Goal: Transaction & Acquisition: Purchase product/service

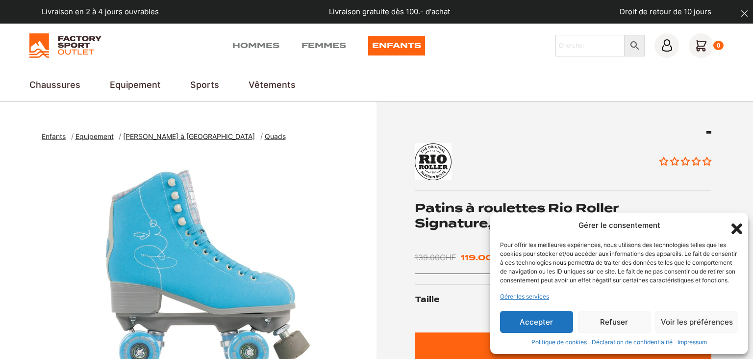
click at [540, 322] on button "Accepter" at bounding box center [536, 321] width 73 height 22
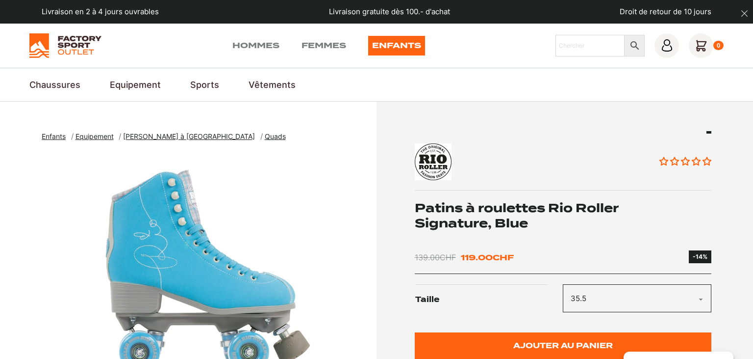
click at [563, 284] on select "Choisir une option 40.5 42 35.5 37 38 39.5 43" at bounding box center [637, 298] width 149 height 28
select select "43"
click at [265, 137] on span "Quads" at bounding box center [275, 136] width 21 height 8
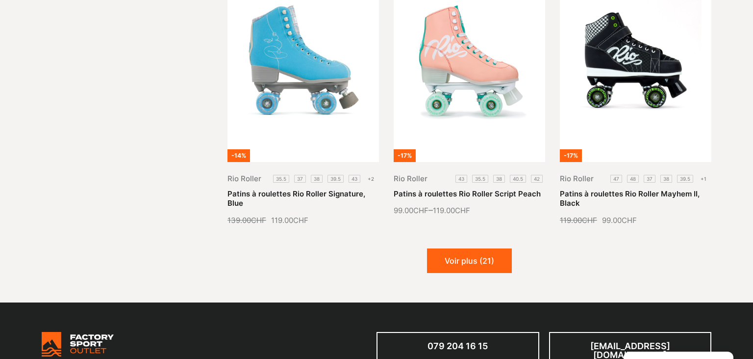
scroll to position [1151, 0]
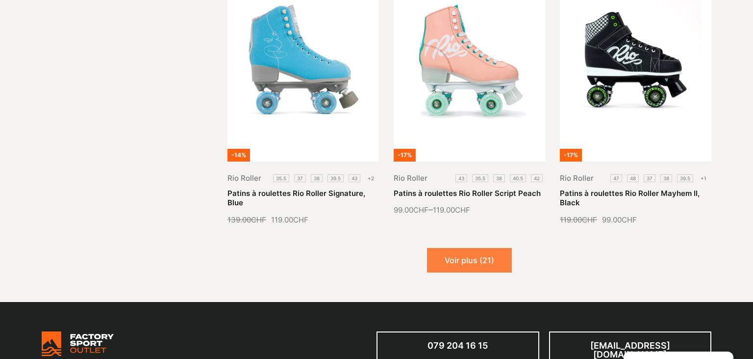
click at [474, 262] on button "Voir plus (21)" at bounding box center [469, 260] width 85 height 25
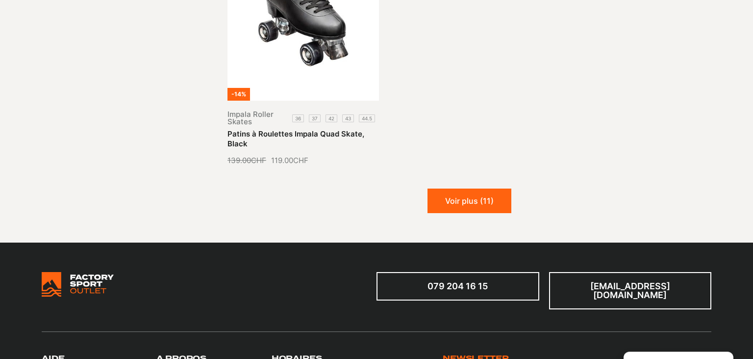
scroll to position [2340, 0]
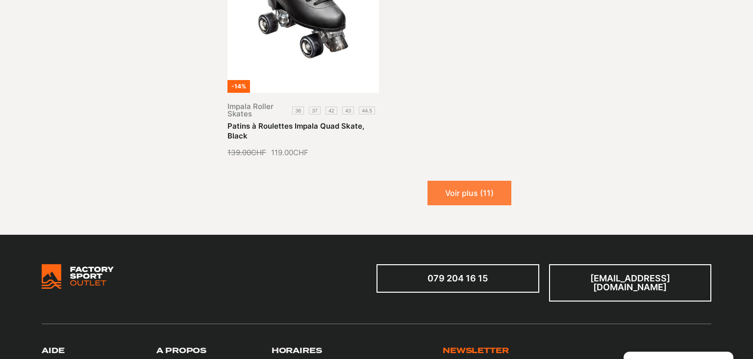
click at [454, 191] on button "Voir plus (11)" at bounding box center [470, 192] width 84 height 25
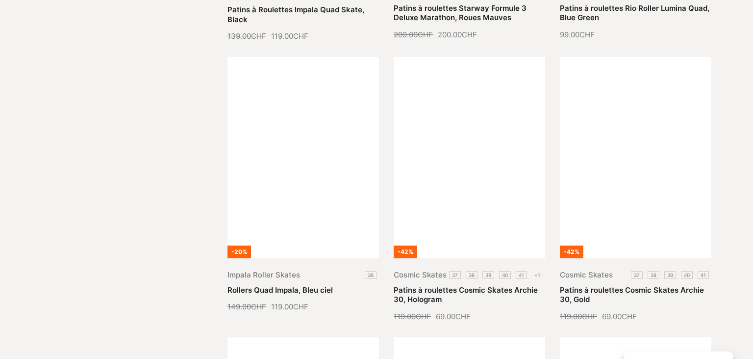
scroll to position [2458, 0]
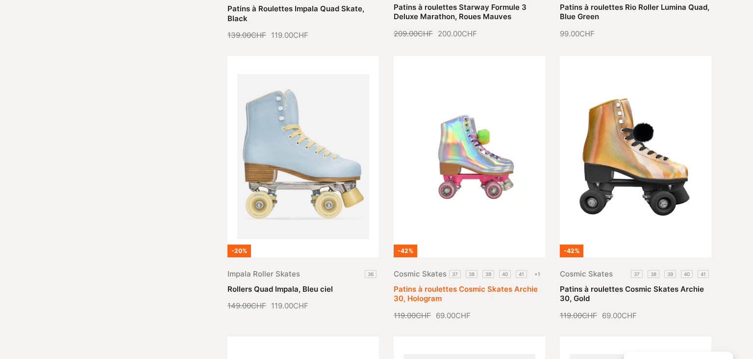
click at [538, 284] on link "Patins à roulettes Cosmic Skates Archie 30, Hologram" at bounding box center [466, 293] width 144 height 19
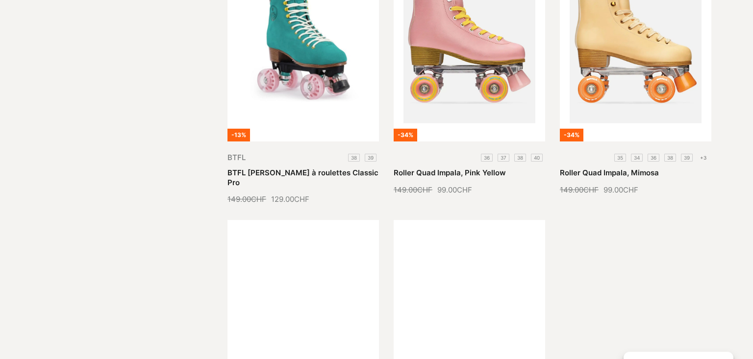
scroll to position [2854, 0]
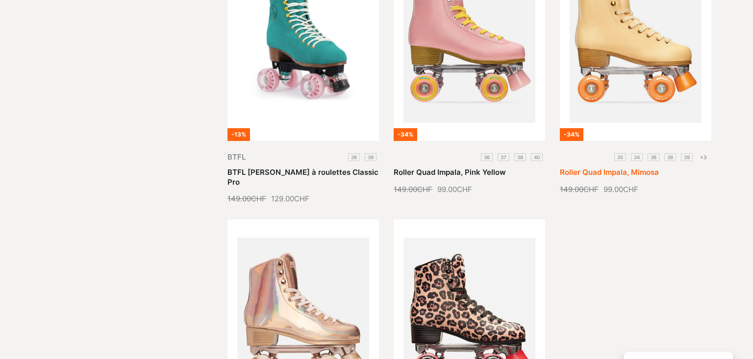
click at [659, 167] on link "Roller Quad Impala, Mimosa" at bounding box center [609, 171] width 99 height 9
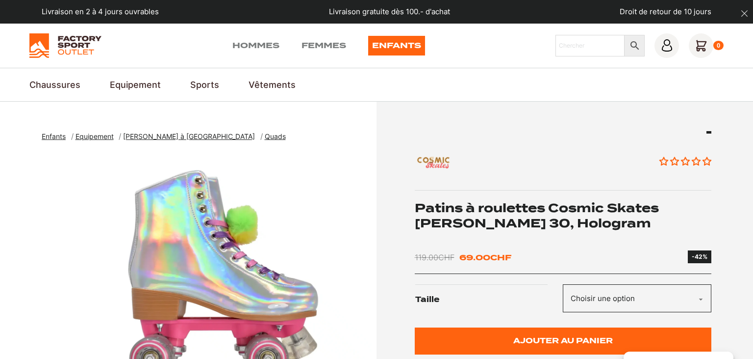
click at [563, 284] on select "Choisir une option 37 38 39 40 41 42" at bounding box center [637, 298] width 149 height 28
select select "42"
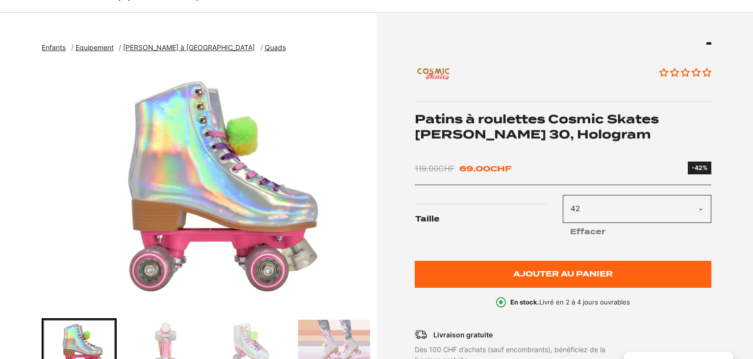
scroll to position [89, 0]
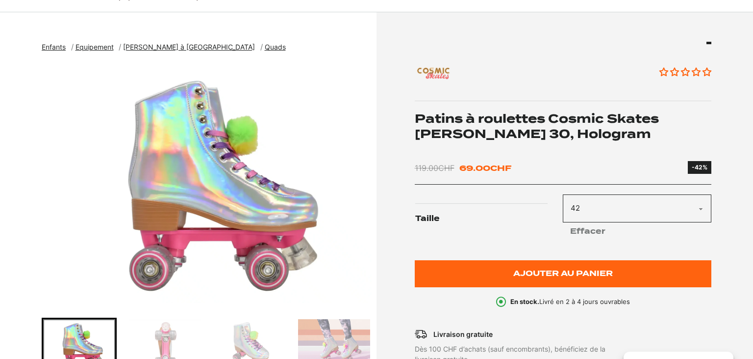
click at [174, 348] on img "Go to slide 2" at bounding box center [164, 344] width 72 height 51
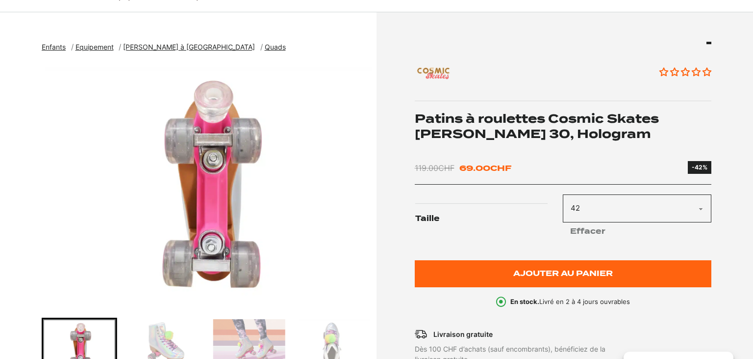
click at [216, 345] on img "Go to slide 4" at bounding box center [249, 344] width 72 height 51
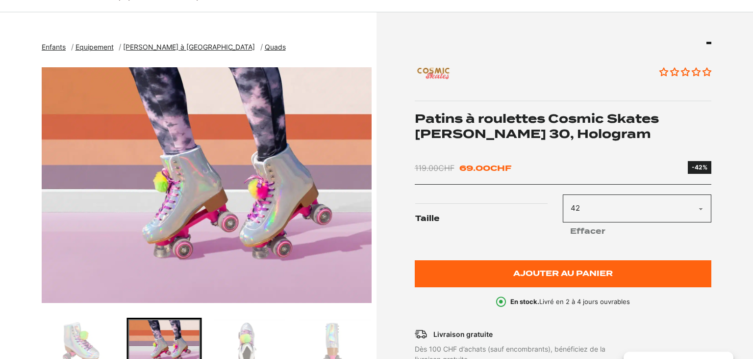
click at [91, 349] on img "Go to slide 3" at bounding box center [79, 344] width 72 height 51
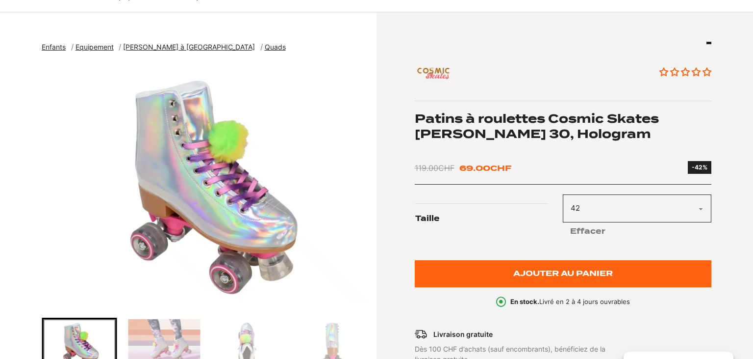
click at [231, 341] on img "Go to slide 5" at bounding box center [249, 344] width 72 height 51
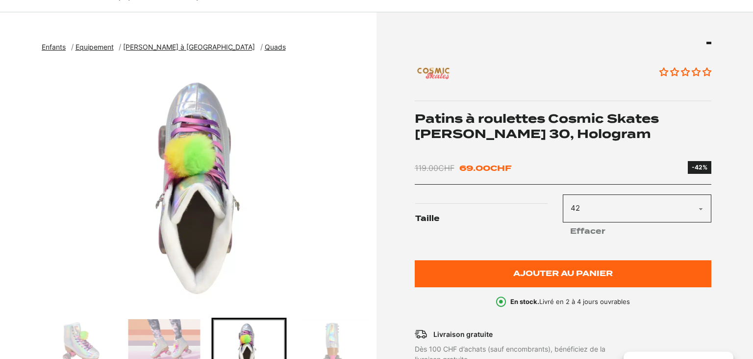
click at [303, 342] on img "Go to slide 6" at bounding box center [334, 344] width 72 height 51
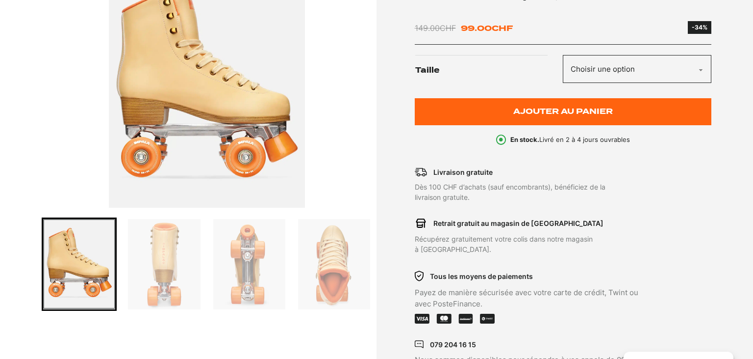
scroll to position [190, 0]
click at [563, 54] on select "Choisir une option 34 35 36 38 39 40 41 42" at bounding box center [637, 68] width 149 height 28
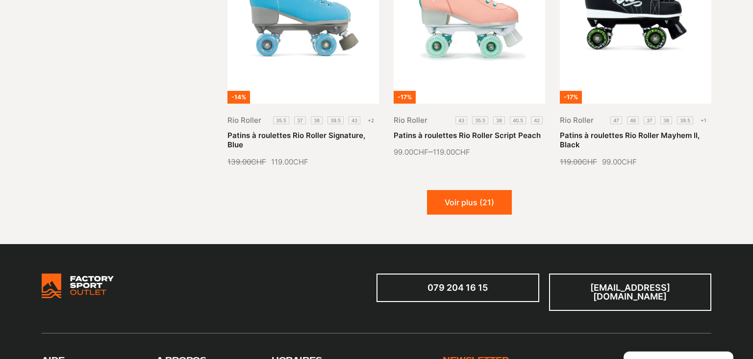
scroll to position [1207, 0]
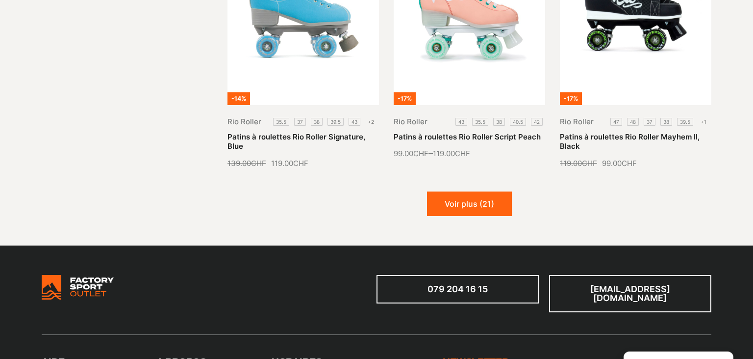
click at [474, 199] on button "Voir plus (21)" at bounding box center [469, 203] width 85 height 25
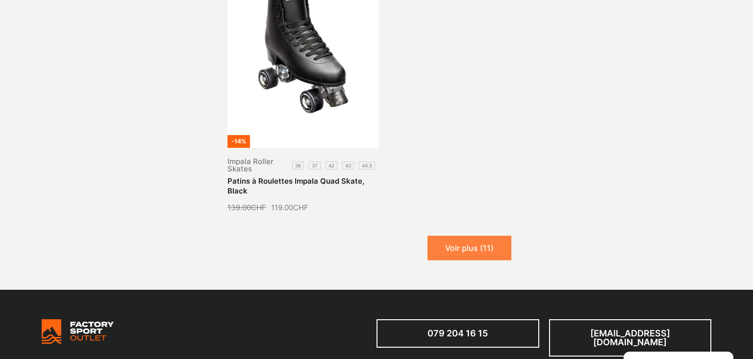
scroll to position [2292, 0]
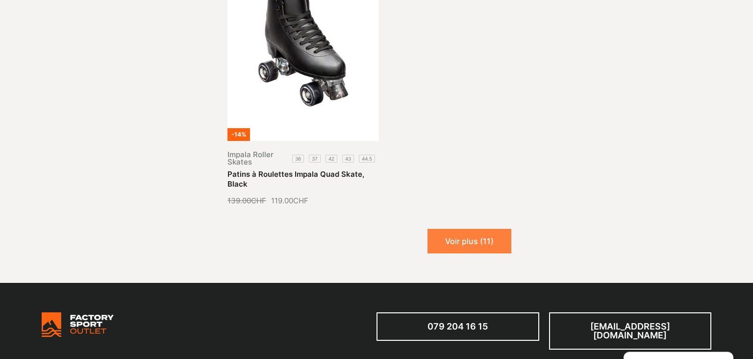
click at [478, 244] on button "Voir plus (11)" at bounding box center [470, 241] width 84 height 25
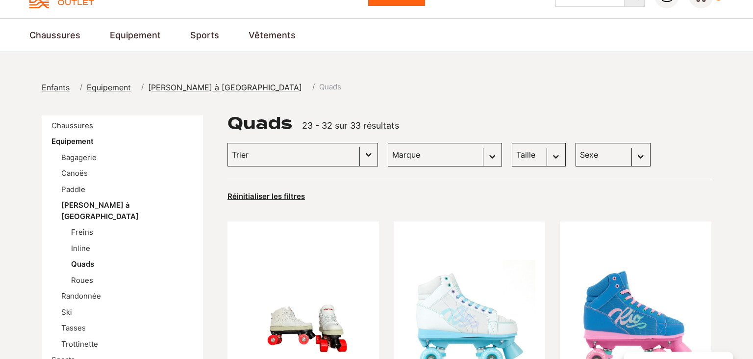
scroll to position [50, 0]
click at [78, 243] on link "Inline" at bounding box center [80, 247] width 19 height 9
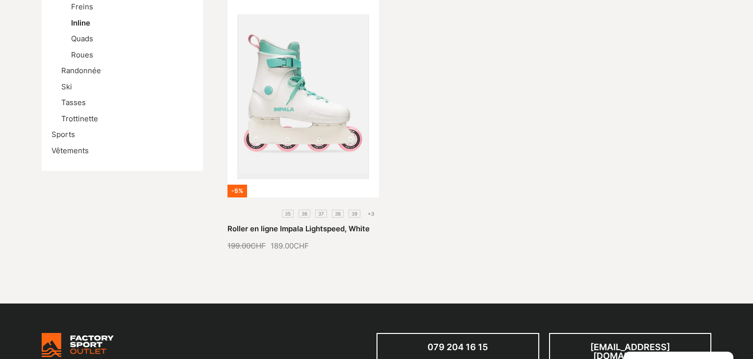
scroll to position [275, 0]
click at [370, 224] on link "Roller en ligne Impala Lightspeed, White" at bounding box center [299, 228] width 142 height 9
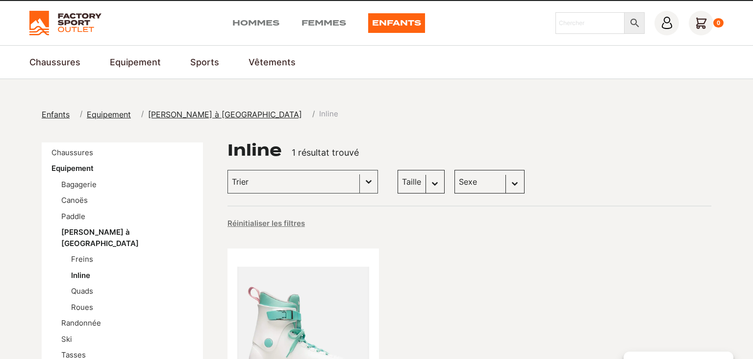
scroll to position [0, 0]
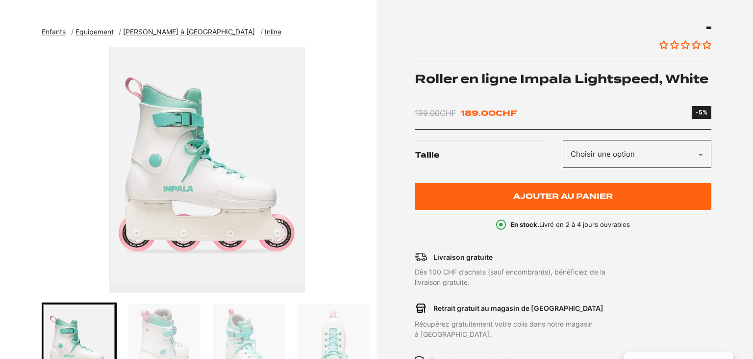
scroll to position [108, 0]
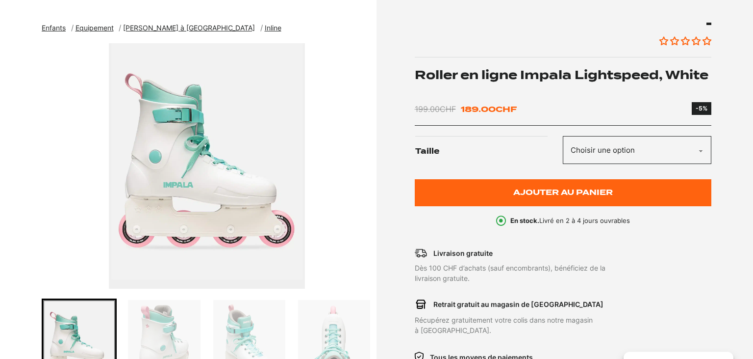
click at [563, 136] on select "Choisir une option 35 36 37 38 39 40 41 42" at bounding box center [637, 150] width 149 height 28
